Goal: Information Seeking & Learning: Learn about a topic

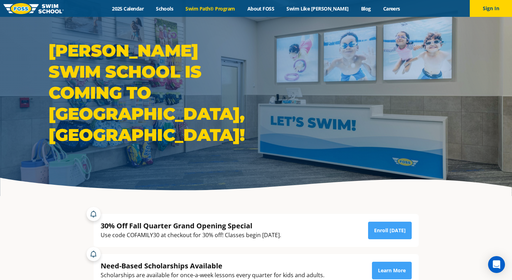
click at [210, 9] on link "Swim Path® Program" at bounding box center [210, 8] width 62 height 7
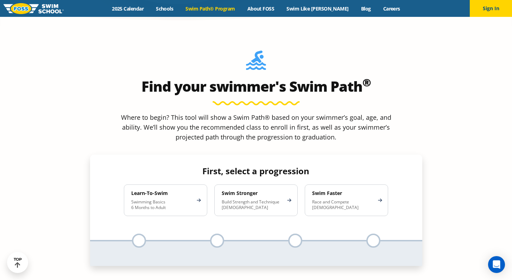
scroll to position [621, 0]
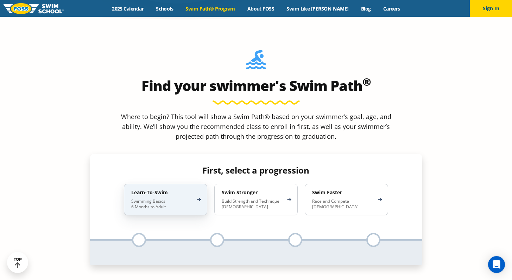
click at [171, 199] on p "Swimming Basics 6 Months to Adult" at bounding box center [162, 204] width 62 height 11
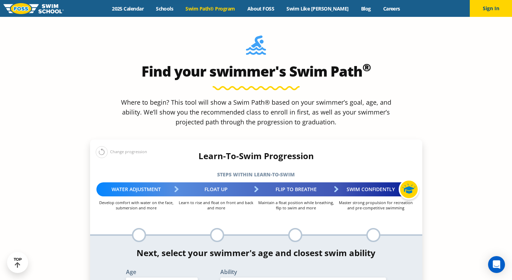
scroll to position [636, 0]
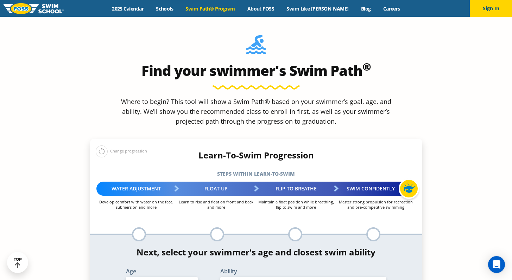
click at [168, 277] on select "Select Age 6 months - 1 year 1 year 2 years 3 years 4 years 5 years 6 years 7 y…" at bounding box center [162, 284] width 72 height 15
select select "6-years"
click at [223, 277] on select "Select Ability First in-water experience When in the water, reliant on a life j…" at bounding box center [303, 284] width 166 height 15
select select "6-years-unsureor-my-swimmer-does-not-fit-within-any-of-these"
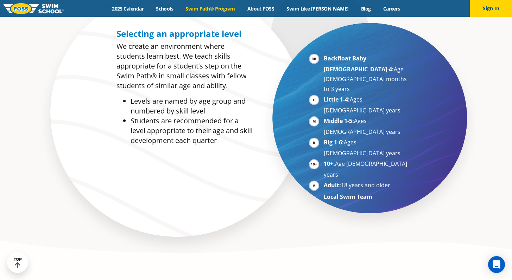
scroll to position [164, 0]
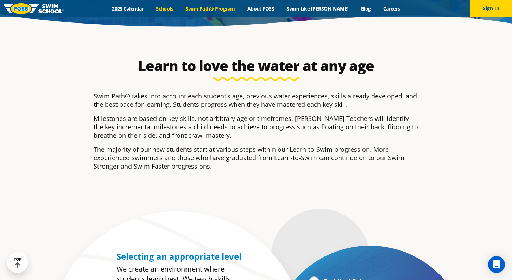
click at [179, 8] on link "Schools" at bounding box center [165, 8] width 30 height 7
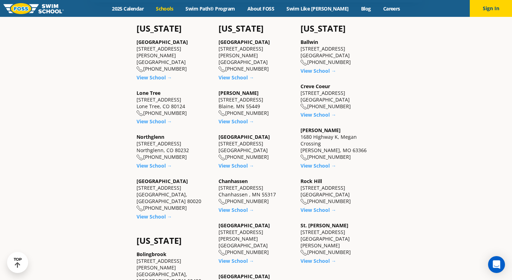
scroll to position [258, 0]
